Goal: Check status

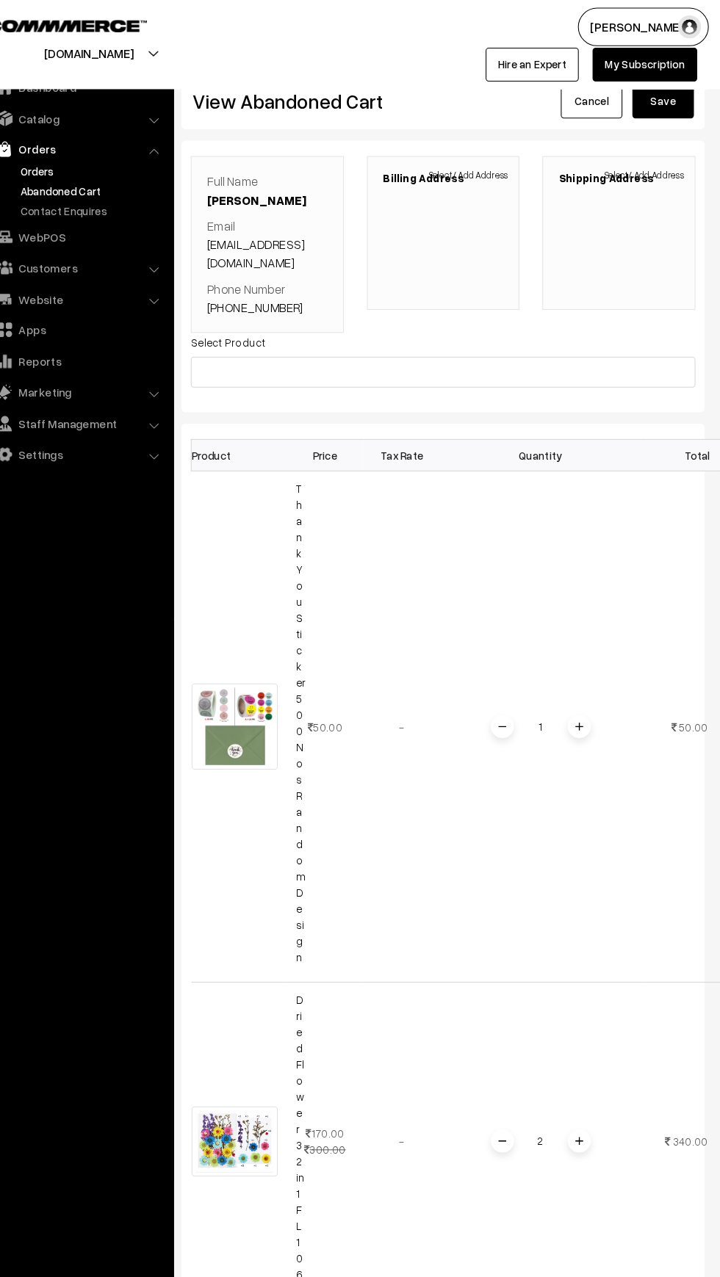
click at [62, 158] on link "Orders" at bounding box center [120, 163] width 145 height 15
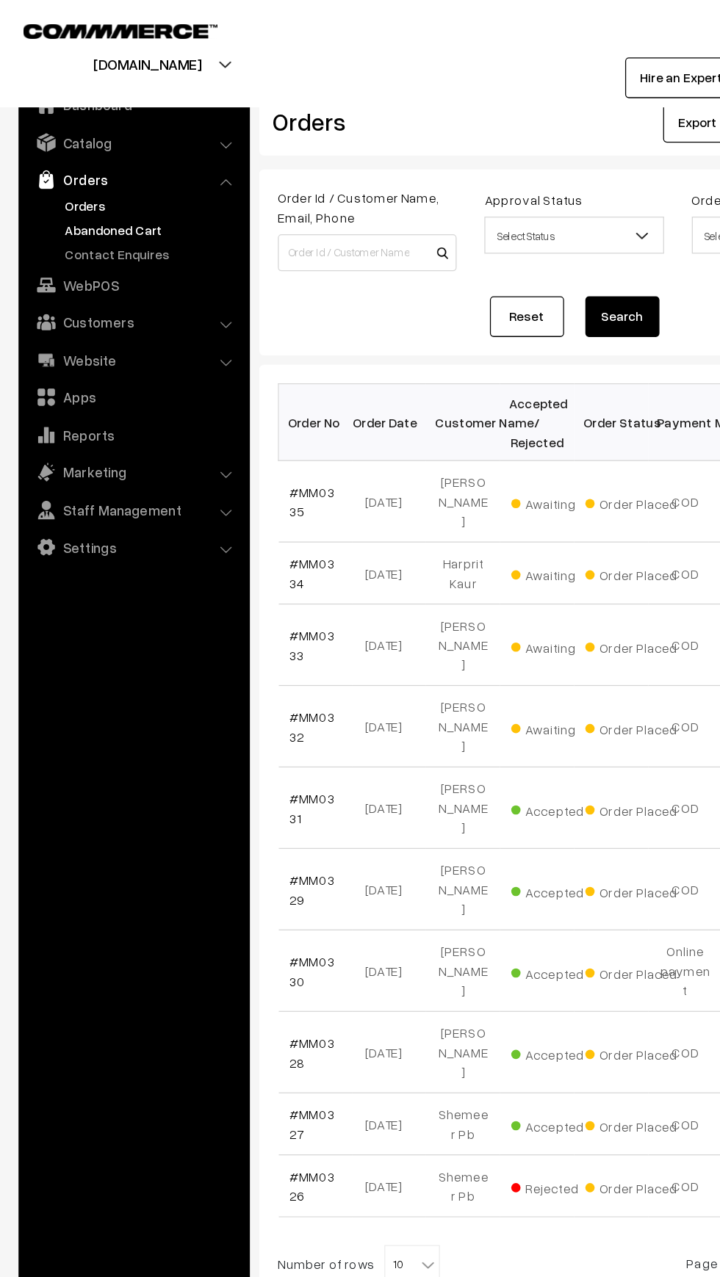
click at [81, 182] on link "Abandoned Cart" at bounding box center [120, 182] width 145 height 15
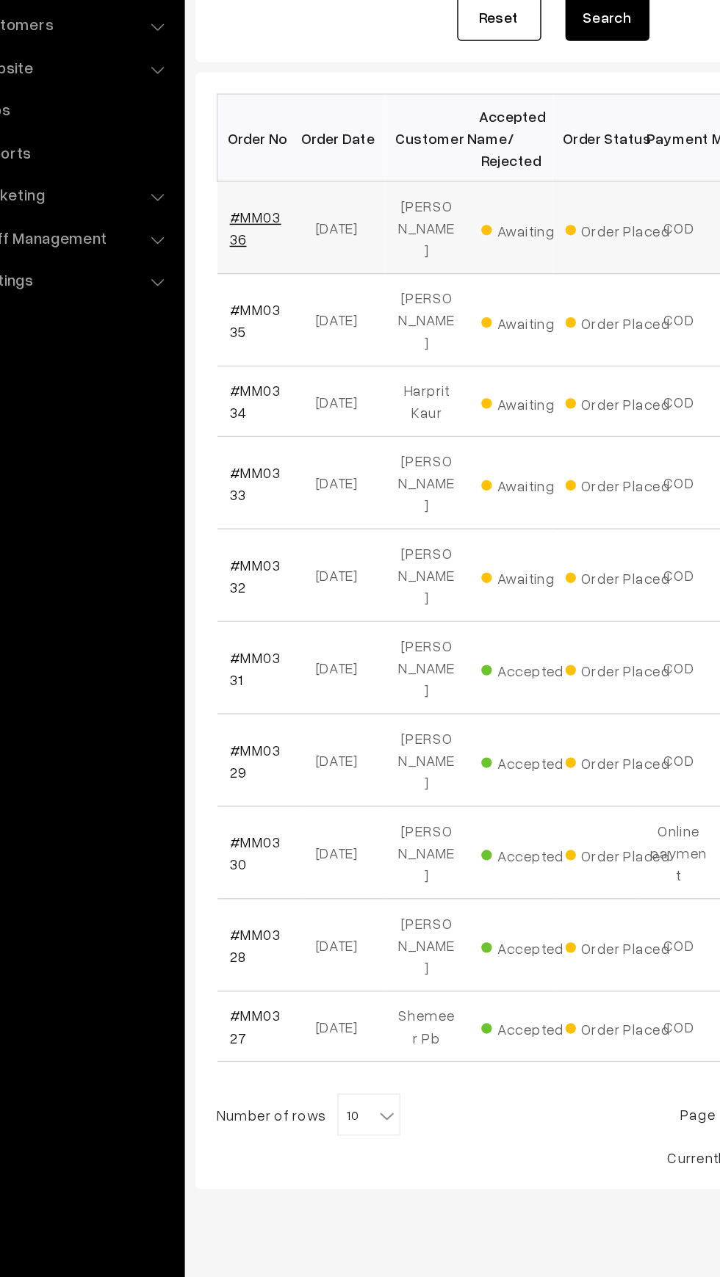
click at [250, 387] on link "#MM0336" at bounding box center [248, 398] width 36 height 28
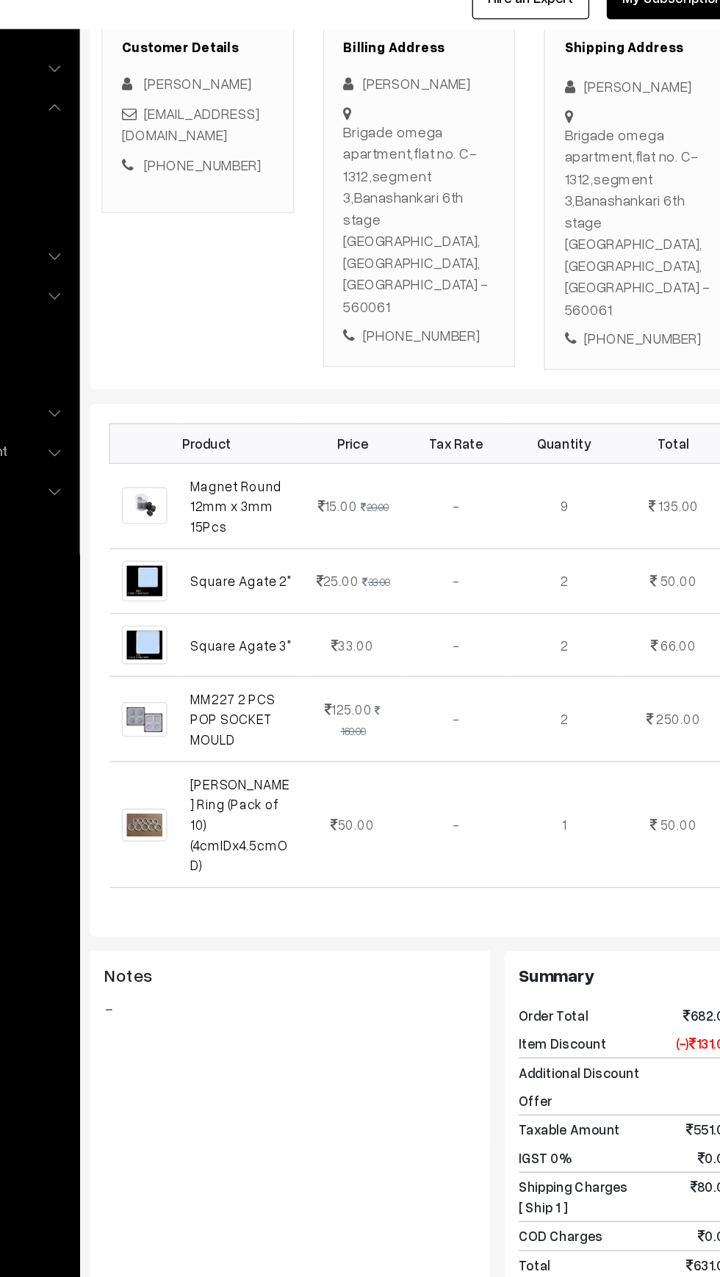
scroll to position [209, 0]
